Goal: Information Seeking & Learning: Learn about a topic

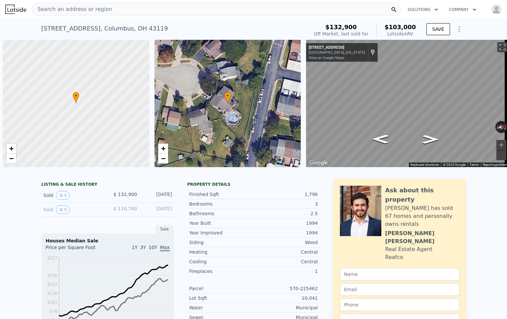
scroll to position [0, 3]
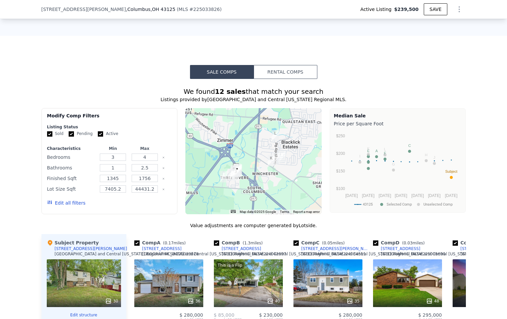
scroll to position [511, 0]
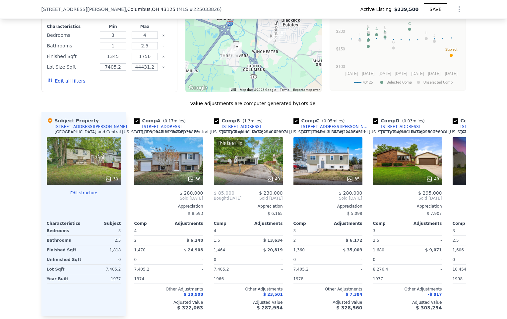
click at [237, 77] on div at bounding box center [254, 39] width 136 height 106
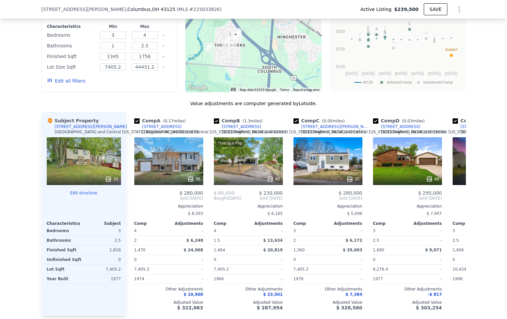
click at [237, 67] on div at bounding box center [254, 39] width 136 height 106
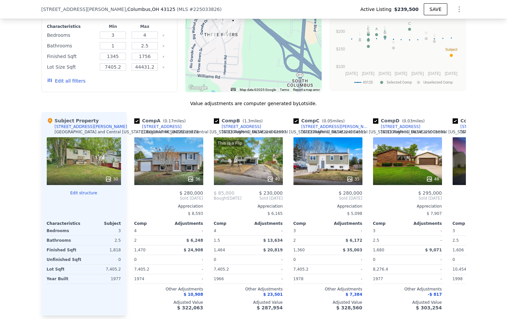
click at [234, 64] on div at bounding box center [254, 39] width 136 height 106
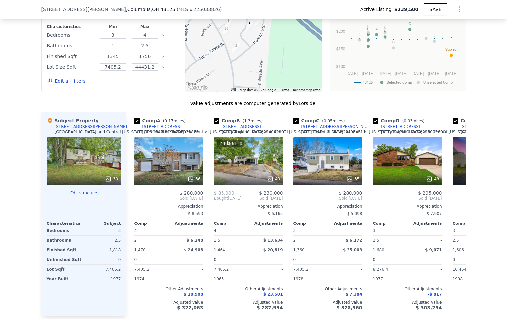
drag, startPoint x: 234, startPoint y: 64, endPoint x: 255, endPoint y: 94, distance: 36.9
click at [255, 92] on div at bounding box center [254, 39] width 136 height 106
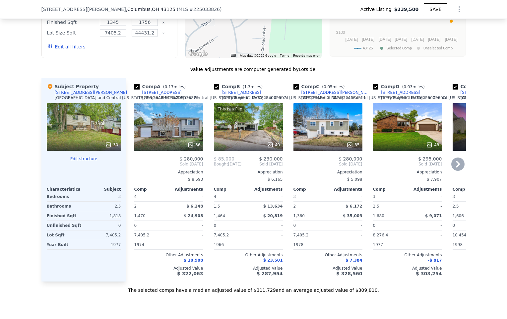
scroll to position [547, 0]
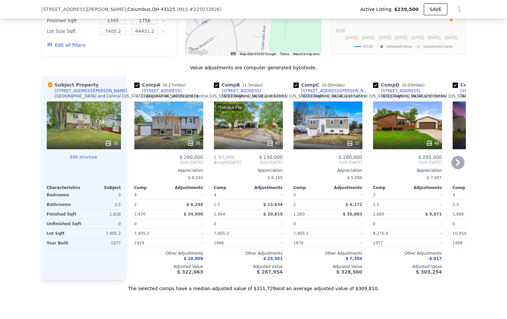
click at [274, 133] on div "This is a Flip 40" at bounding box center [248, 126] width 69 height 48
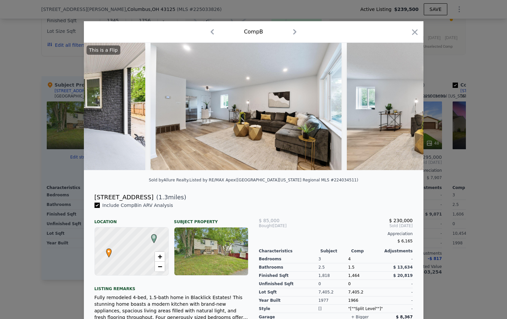
scroll to position [0, 566]
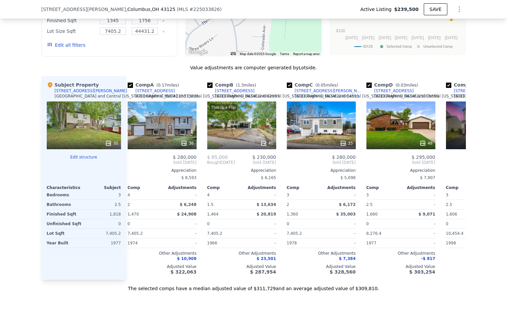
scroll to position [0, 4]
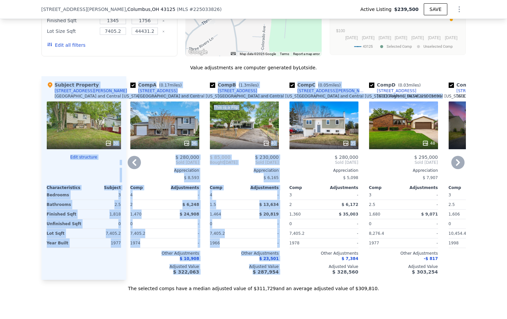
drag, startPoint x: 316, startPoint y: 80, endPoint x: 320, endPoint y: 132, distance: 52.6
click at [320, 132] on div "Value adjustments are computer generated by Lotside . Subject Property [STREET_…" at bounding box center [253, 178] width 425 height 228
click at [338, 71] on div "Value adjustments are computer generated by Lotside ." at bounding box center [253, 67] width 425 height 7
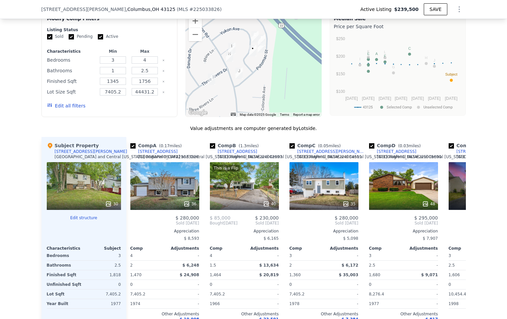
scroll to position [485, 0]
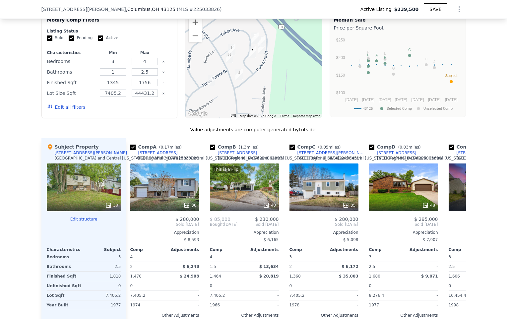
type input "$ 312,000"
type input "$ 40,577"
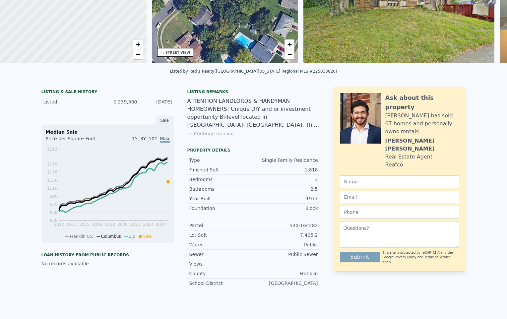
scroll to position [0, 0]
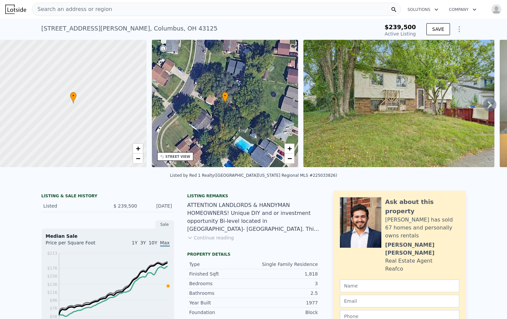
click at [117, 26] on div "[STREET_ADDRESS][PERSON_NAME]" at bounding box center [129, 28] width 176 height 9
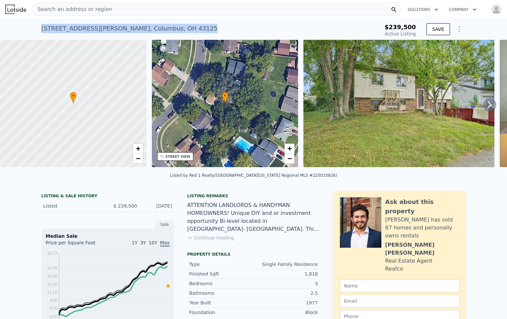
click at [117, 26] on div "[STREET_ADDRESS][PERSON_NAME]" at bounding box center [129, 28] width 176 height 9
copy div "[STREET_ADDRESS][PERSON_NAME] Active at $239,500"
